Goal: Obtain resource: Obtain resource

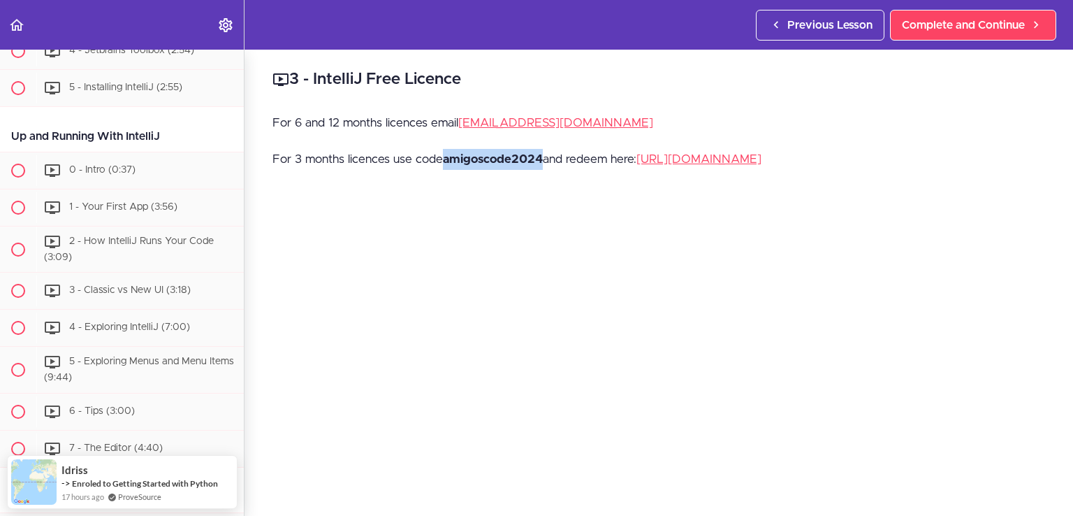
drag, startPoint x: 444, startPoint y: 157, endPoint x: 544, endPoint y: 164, distance: 100.8
click at [544, 164] on p "For 3 months licences use code amigoscode2024 and redeem here: [URL][DOMAIN_NAM…" at bounding box center [659, 159] width 773 height 21
copy strong "amigoscode2024"
click at [686, 161] on link "[URL][DOMAIN_NAME]" at bounding box center [699, 159] width 125 height 12
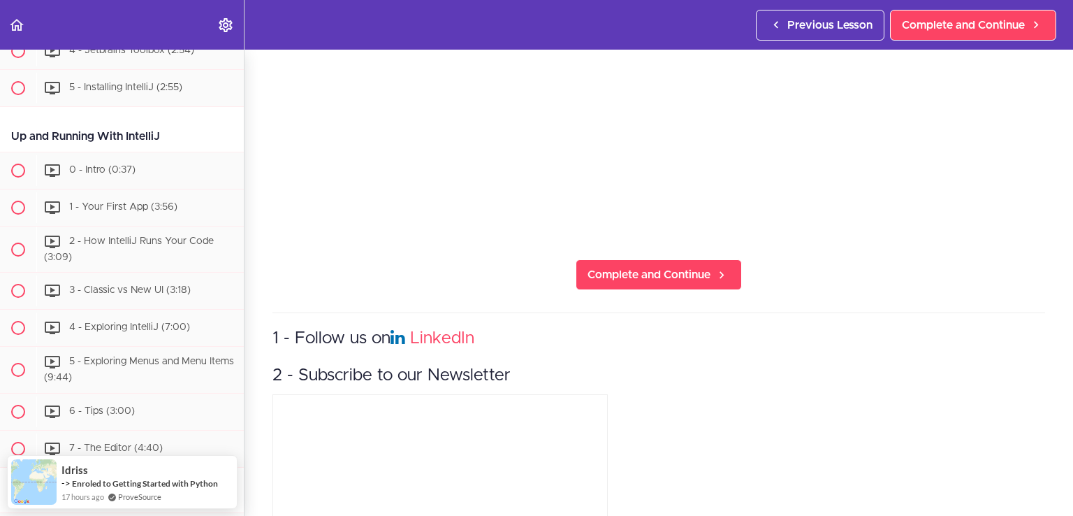
scroll to position [489, 0]
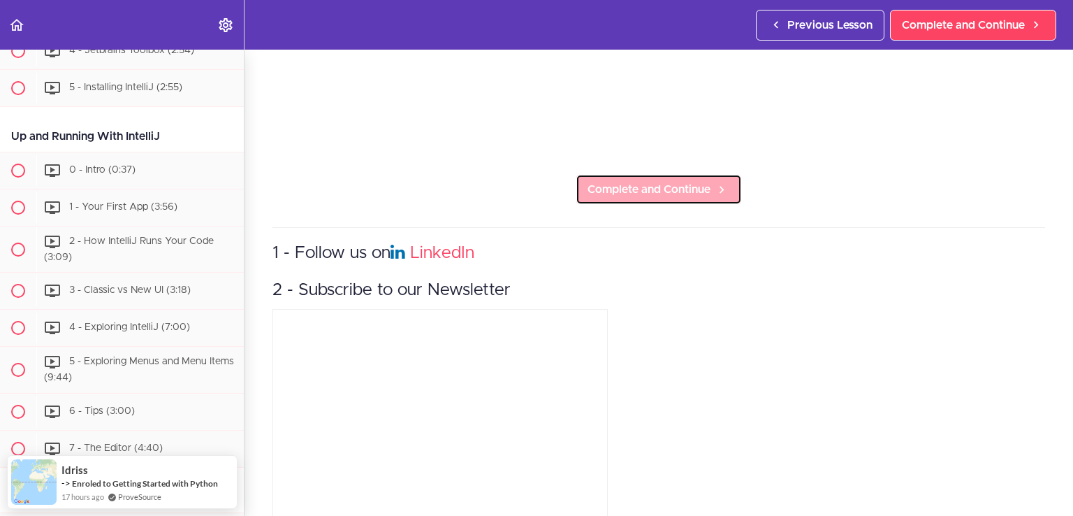
click at [625, 182] on span "Complete and Continue" at bounding box center [649, 189] width 123 height 17
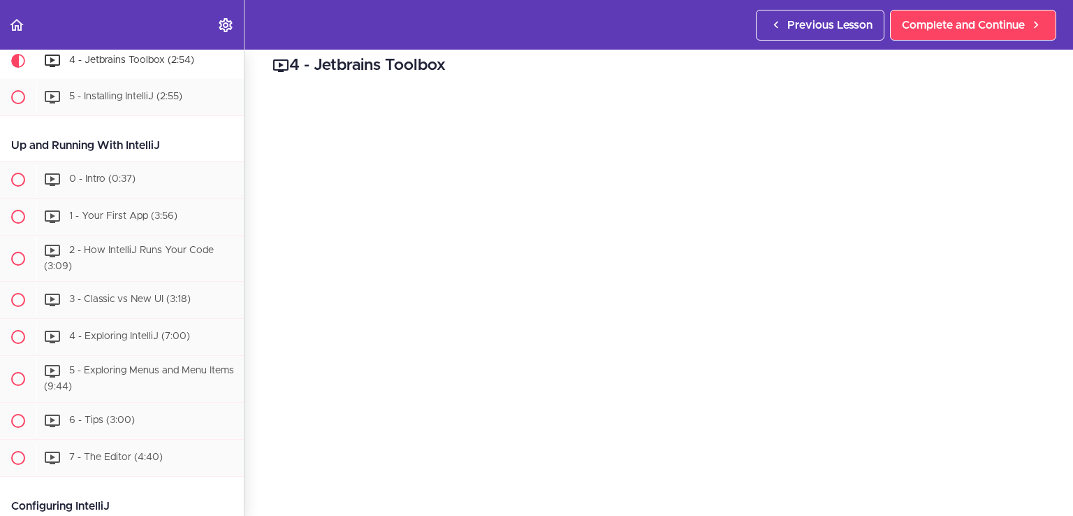
scroll to position [388, 0]
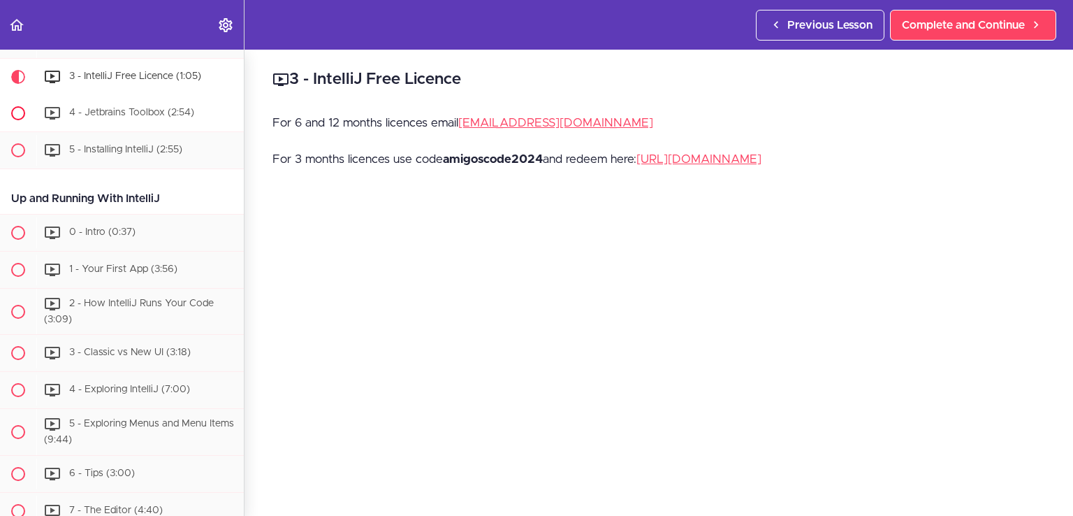
scroll to position [347, 0]
